Goal: Navigation & Orientation: Find specific page/section

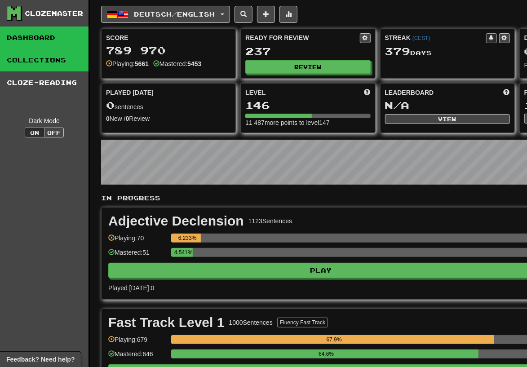
click at [36, 60] on link "Collections" at bounding box center [44, 60] width 88 height 22
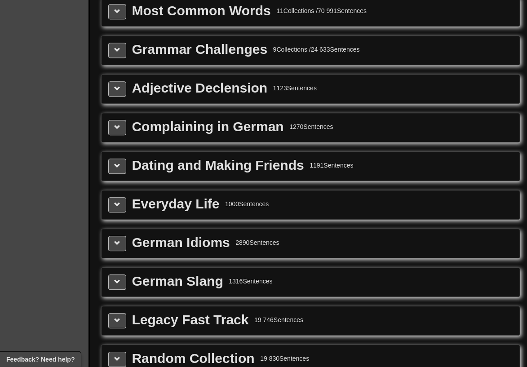
scroll to position [988, 0]
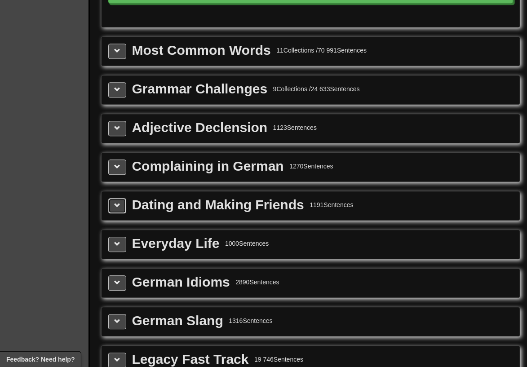
click at [111, 203] on button at bounding box center [117, 205] width 18 height 15
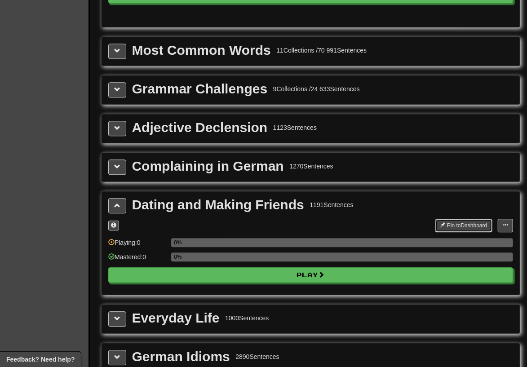
click at [449, 224] on button "Pin to Dashboard" at bounding box center [463, 225] width 57 height 13
click at [115, 168] on span at bounding box center [117, 166] width 6 height 6
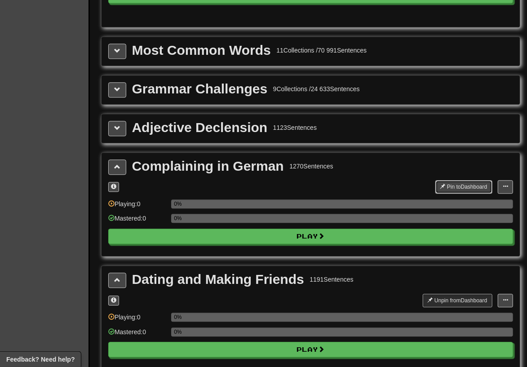
click at [453, 186] on button "Pin to Dashboard" at bounding box center [463, 186] width 57 height 13
drag, startPoint x: 113, startPoint y: 159, endPoint x: 118, endPoint y: 143, distance: 16.9
click at [113, 159] on button at bounding box center [117, 166] width 18 height 15
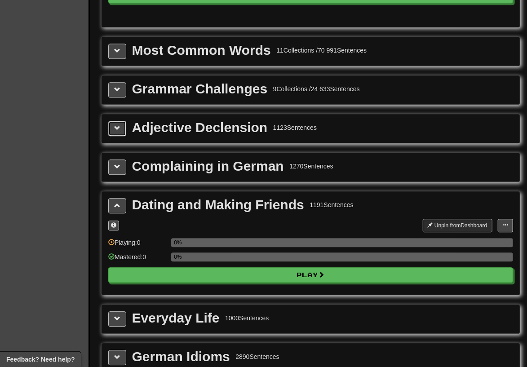
click at [117, 125] on span at bounding box center [117, 128] width 6 height 6
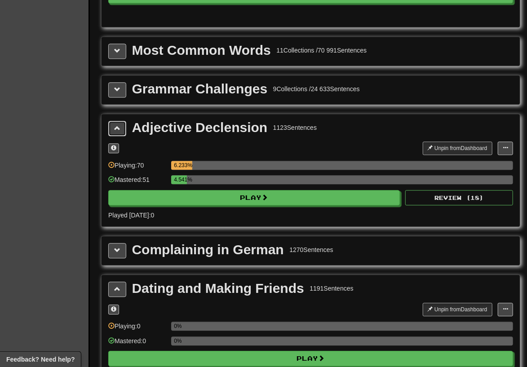
click at [117, 125] on span at bounding box center [117, 128] width 6 height 6
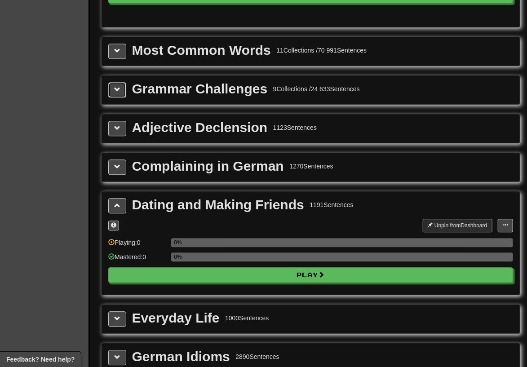
click at [118, 88] on span at bounding box center [117, 89] width 6 height 6
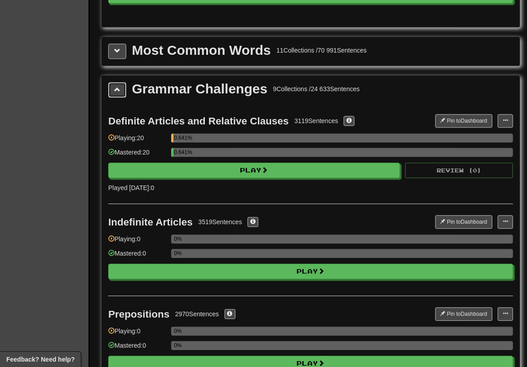
click at [118, 88] on span at bounding box center [117, 89] width 6 height 6
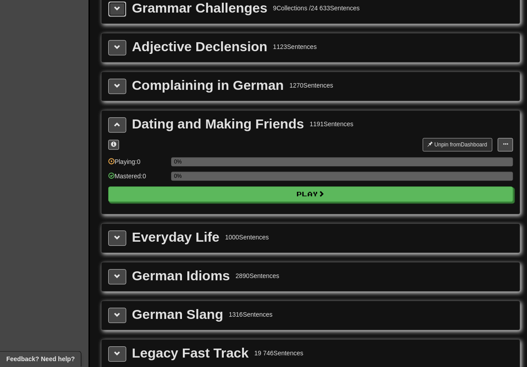
scroll to position [1136, 0]
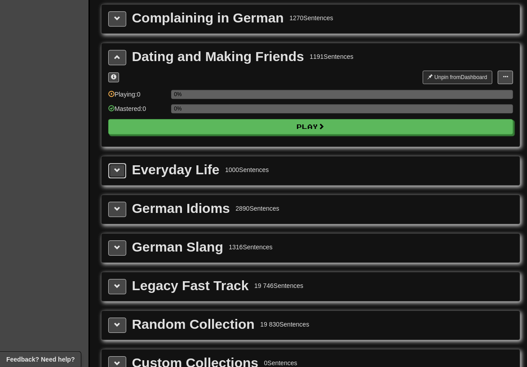
click at [123, 165] on button at bounding box center [117, 170] width 18 height 15
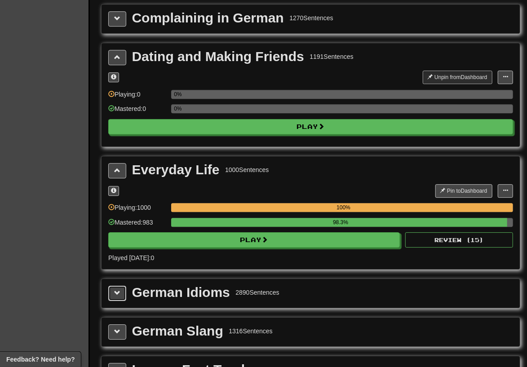
click at [111, 287] on button at bounding box center [117, 293] width 18 height 15
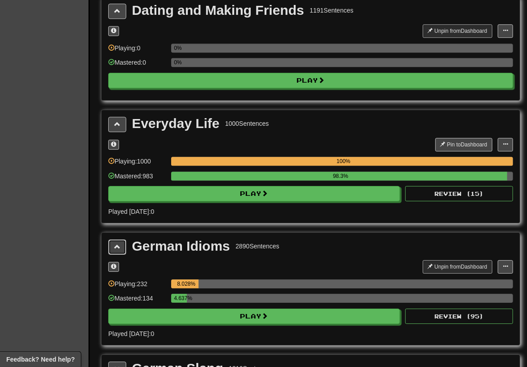
scroll to position [1235, 0]
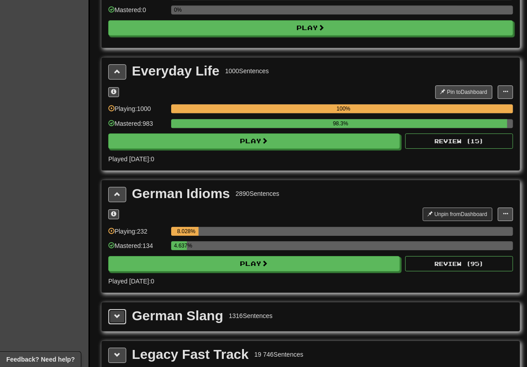
click at [121, 314] on button at bounding box center [117, 316] width 18 height 15
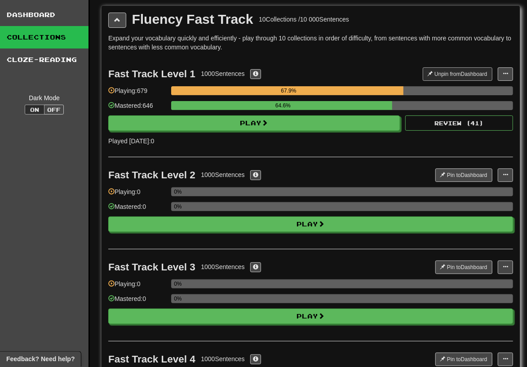
scroll to position [0, 0]
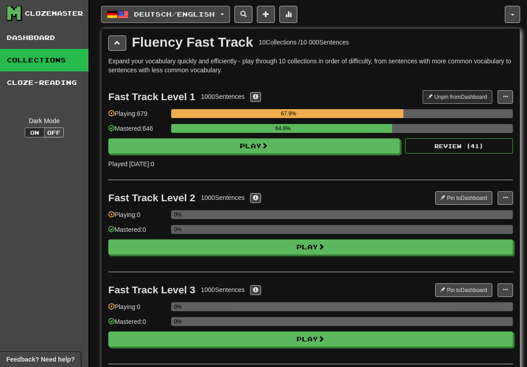
click at [133, 18] on button "Deutsch / English" at bounding box center [165, 14] width 129 height 17
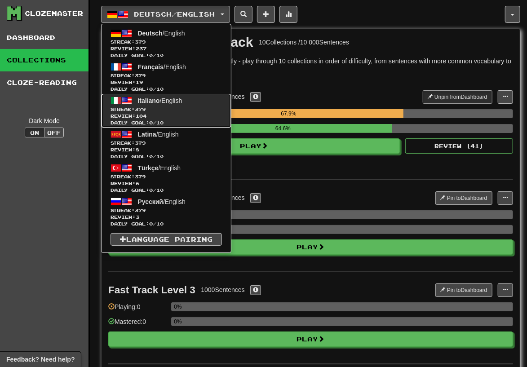
click at [146, 107] on span "379" at bounding box center [140, 108] width 11 height 5
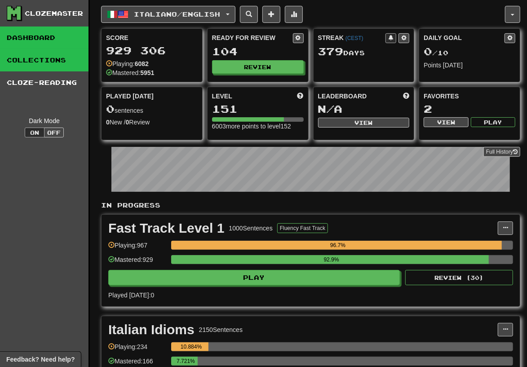
click at [70, 61] on link "Collections" at bounding box center [44, 60] width 88 height 22
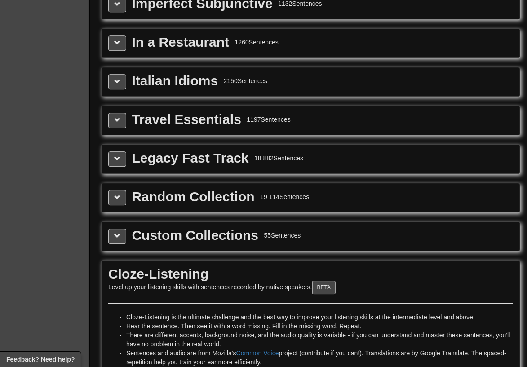
scroll to position [1136, 0]
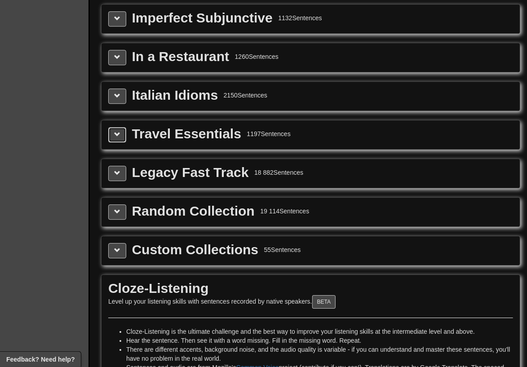
click at [117, 127] on button at bounding box center [117, 134] width 18 height 15
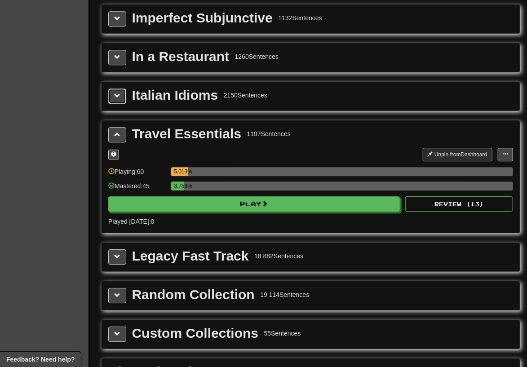
click at [119, 93] on span at bounding box center [117, 96] width 6 height 6
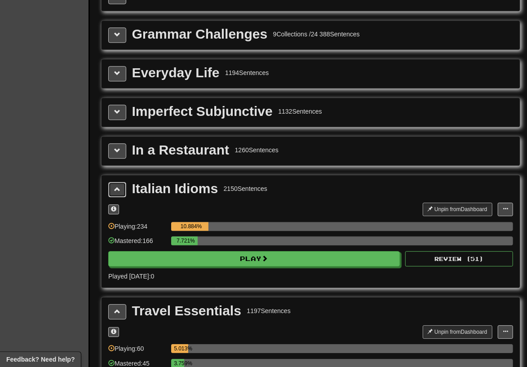
scroll to position [1038, 0]
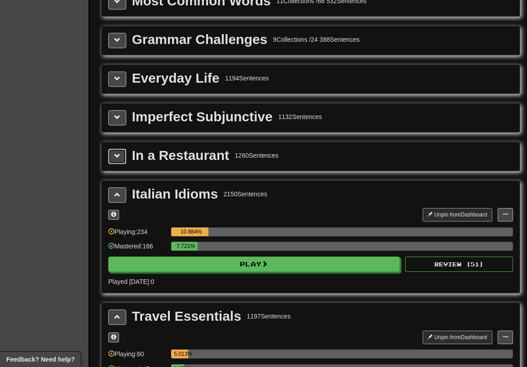
click at [116, 153] on span at bounding box center [117, 156] width 6 height 6
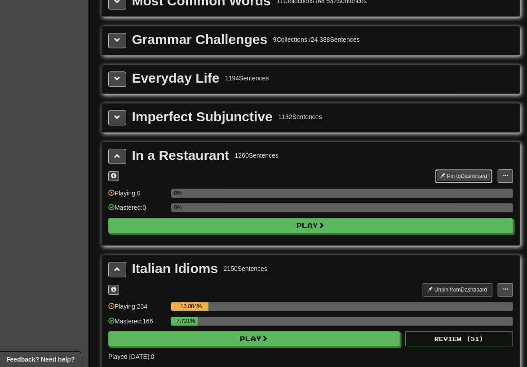
click at [448, 173] on button "Pin to Dashboard" at bounding box center [463, 175] width 57 height 13
click at [119, 117] on span at bounding box center [117, 117] width 6 height 6
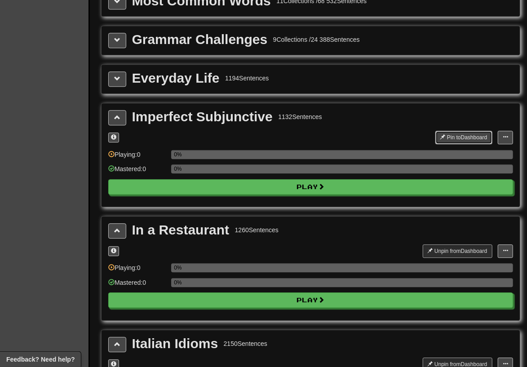
click at [454, 136] on button "Pin to Dashboard" at bounding box center [463, 137] width 57 height 13
click at [121, 75] on button at bounding box center [117, 78] width 18 height 15
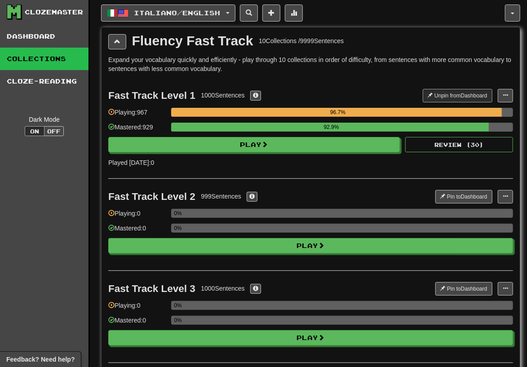
scroll to position [0, 0]
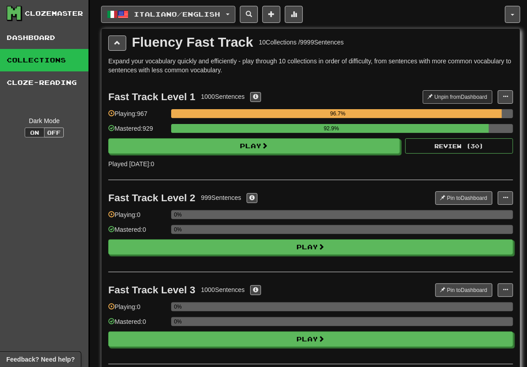
click at [162, 7] on button "Italiano / English" at bounding box center [168, 14] width 134 height 17
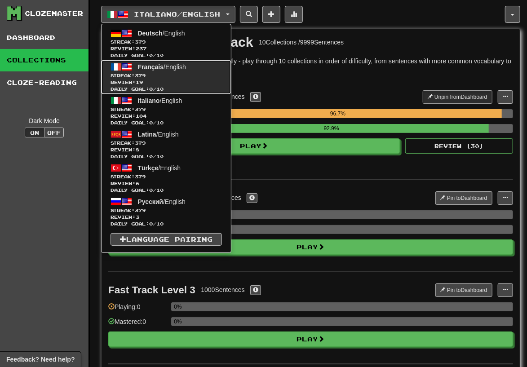
click at [169, 72] on link "Français / English Streak: 379 Review: 19 Daily Goal: 0 / 10" at bounding box center [166, 77] width 129 height 34
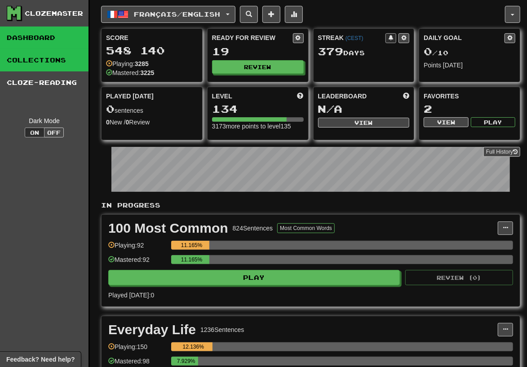
click at [42, 62] on link "Collections" at bounding box center [44, 60] width 88 height 22
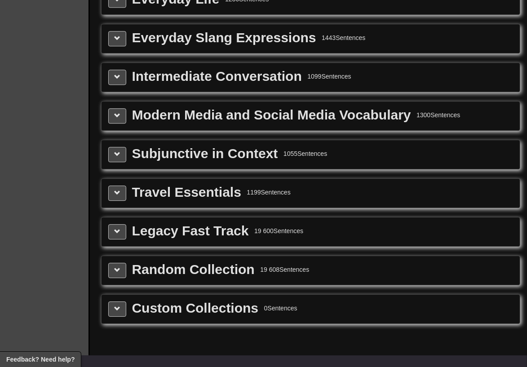
scroll to position [1136, 0]
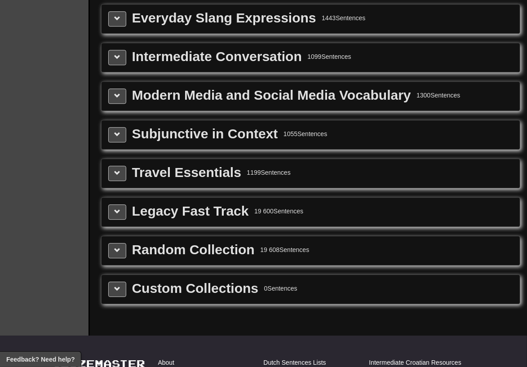
click at [114, 178] on div "Travel Essentials 1199 Sentences" at bounding box center [311, 173] width 418 height 29
click at [117, 172] on span at bounding box center [117, 173] width 6 height 6
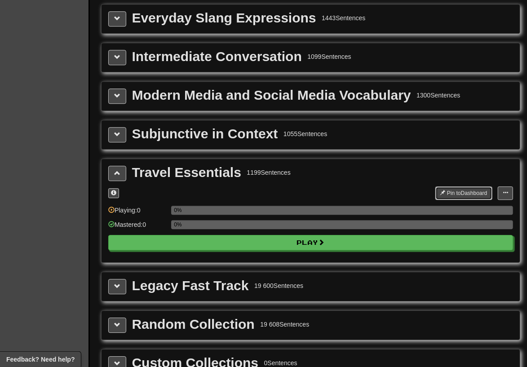
click at [460, 188] on button "Pin to Dashboard" at bounding box center [463, 192] width 57 height 13
click at [119, 131] on span at bounding box center [117, 134] width 6 height 6
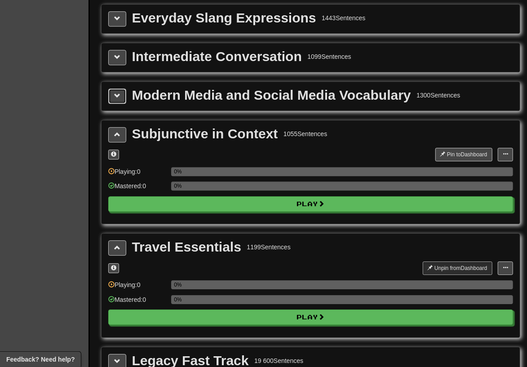
click at [116, 93] on span at bounding box center [117, 96] width 6 height 6
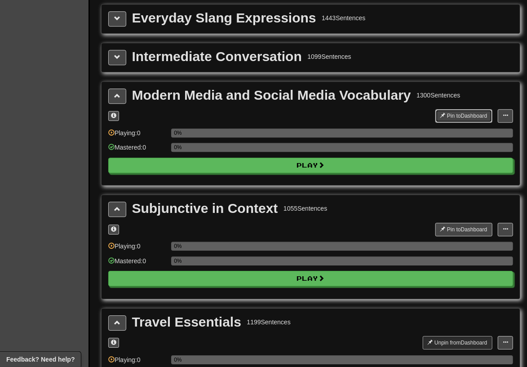
click at [452, 109] on button "Pin to Dashboard" at bounding box center [463, 115] width 57 height 13
click at [113, 53] on button at bounding box center [117, 57] width 18 height 15
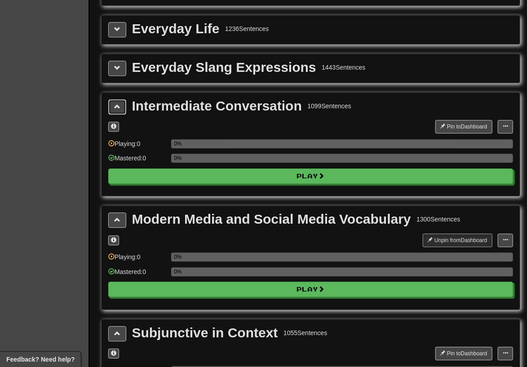
scroll to position [1038, 0]
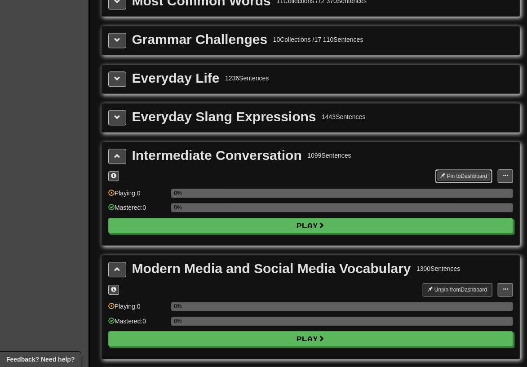
click at [440, 174] on span at bounding box center [442, 175] width 5 height 5
click at [111, 116] on button at bounding box center [117, 117] width 18 height 15
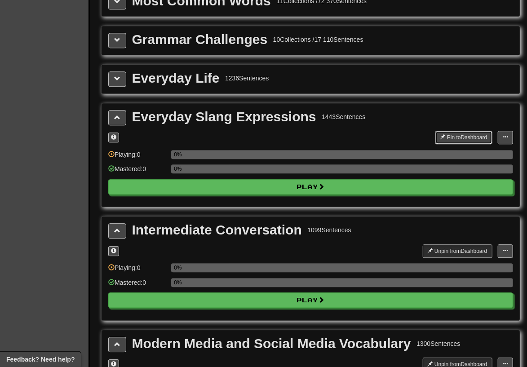
click at [456, 133] on button "Pin to Dashboard" at bounding box center [463, 137] width 57 height 13
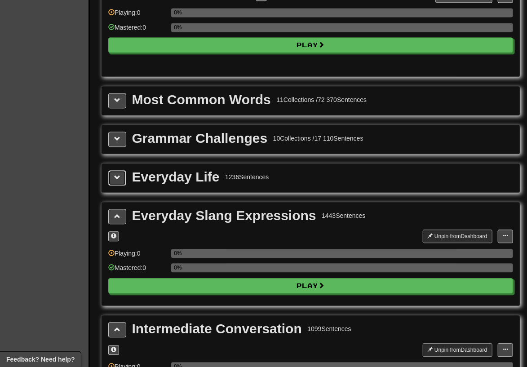
click at [125, 177] on button at bounding box center [117, 177] width 18 height 15
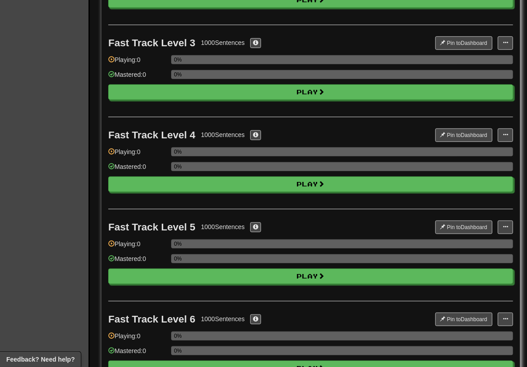
scroll to position [0, 0]
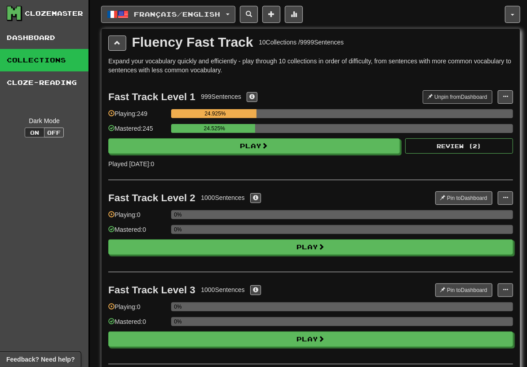
click at [168, 11] on span "Français / English" at bounding box center [177, 14] width 86 height 8
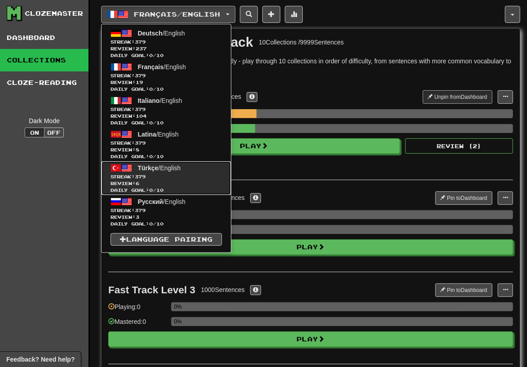
click at [161, 171] on span "Türkçe / English" at bounding box center [159, 167] width 43 height 7
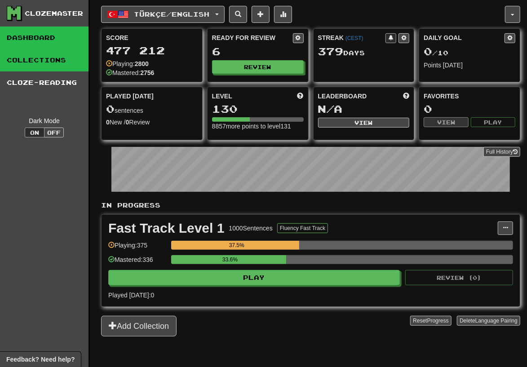
click at [75, 62] on link "Collections" at bounding box center [44, 60] width 88 height 22
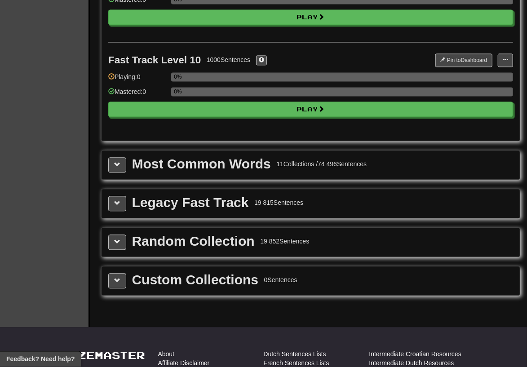
scroll to position [889, 0]
